Goal: Transaction & Acquisition: Purchase product/service

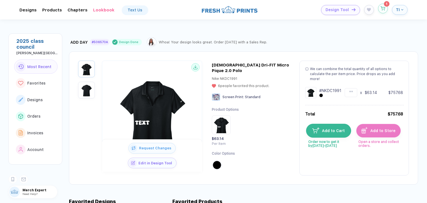
click at [385, 9] on button "button" at bounding box center [383, 9] width 10 height 10
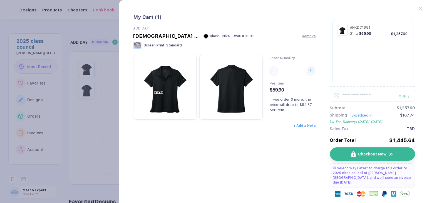
click at [364, 114] on button "Expedited" at bounding box center [362, 116] width 24 height 6
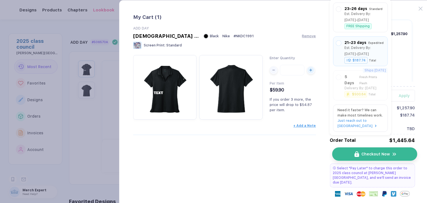
click at [381, 158] on button "Checkout Now" at bounding box center [374, 153] width 85 height 13
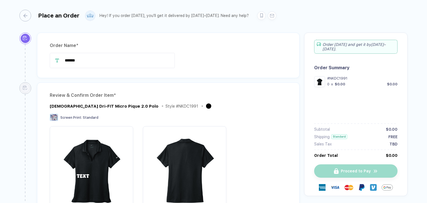
type input "*******"
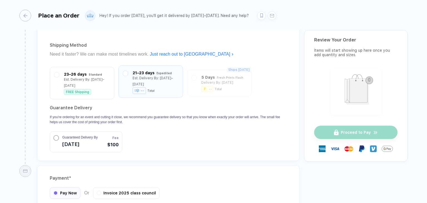
scroll to position [472, 0]
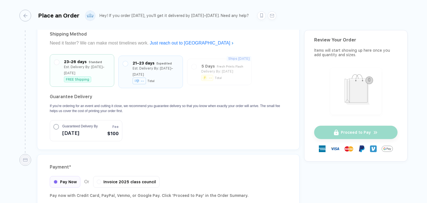
click at [96, 76] on div "FREE Shipping" at bounding box center [87, 79] width 46 height 6
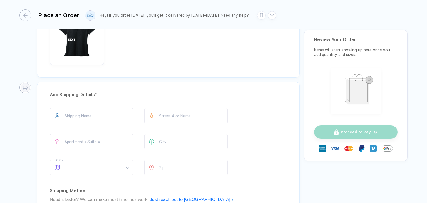
scroll to position [382, 0]
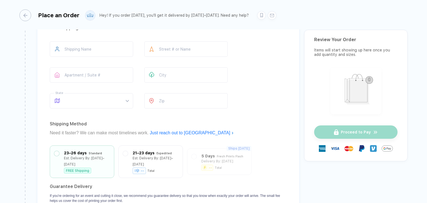
drag, startPoint x: 161, startPoint y: 153, endPoint x: 205, endPoint y: 154, distance: 43.9
click at [161, 155] on div "Est. Delivery By: [DATE]–[DATE]" at bounding box center [156, 161] width 46 height 12
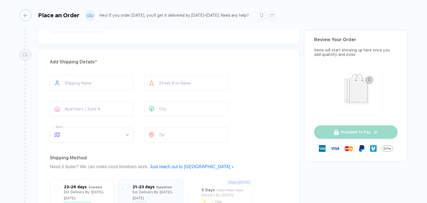
scroll to position [271, 0]
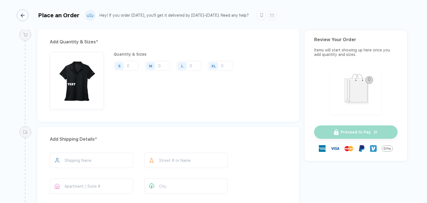
click at [30, 13] on div "Place an Order" at bounding box center [49, 15] width 60 height 12
click at [24, 16] on div "button" at bounding box center [23, 15] width 12 height 12
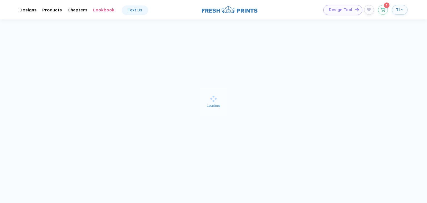
click at [347, 10] on span "Design Tool" at bounding box center [340, 10] width 23 height 5
